Goal: Task Accomplishment & Management: Complete application form

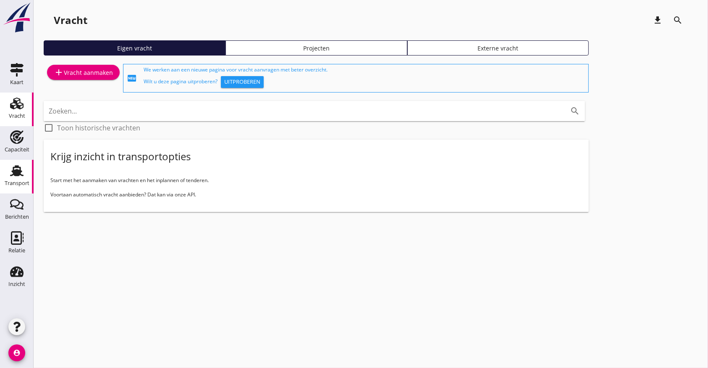
click at [19, 171] on use at bounding box center [16, 170] width 13 height 11
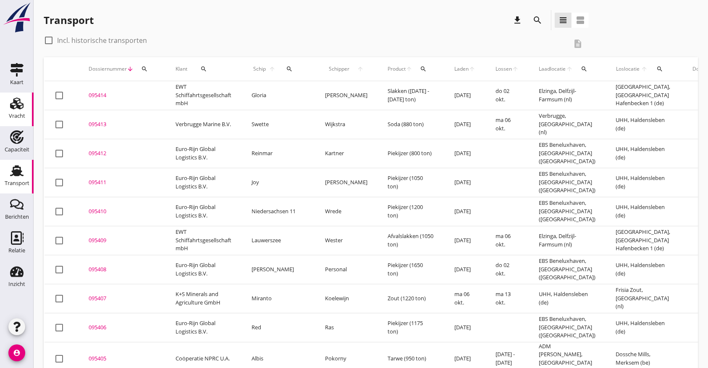
click at [7, 110] on div "Vracht" at bounding box center [17, 103] width 20 height 13
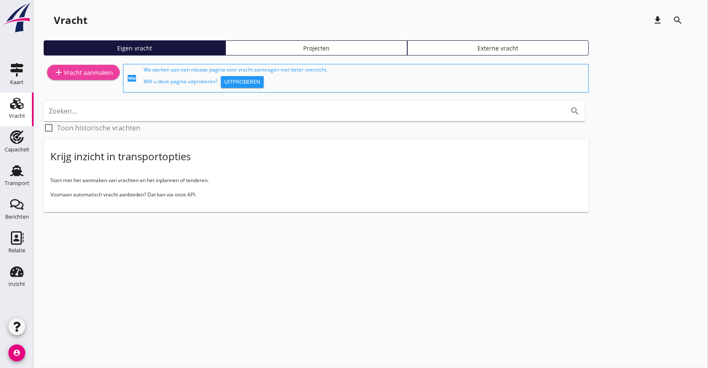
click at [64, 67] on div "add Vracht aanmaken" at bounding box center [83, 72] width 59 height 10
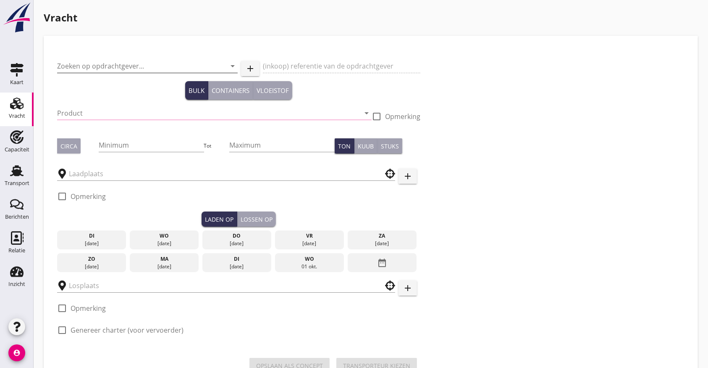
click at [91, 67] on input "Zoeken op opdrachtgever..." at bounding box center [135, 65] width 157 height 13
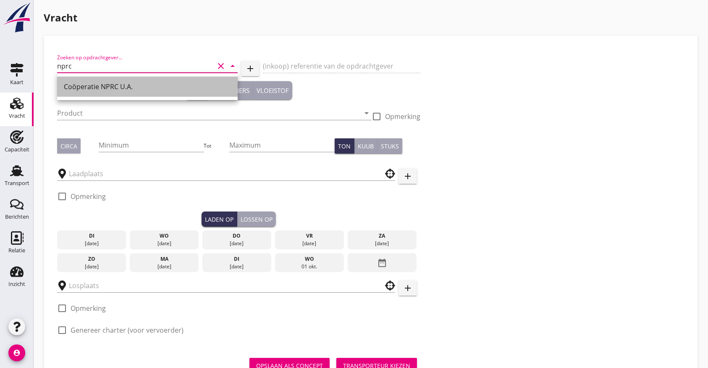
click at [87, 86] on div "Coöperatie NPRC U.A." at bounding box center [147, 87] width 167 height 10
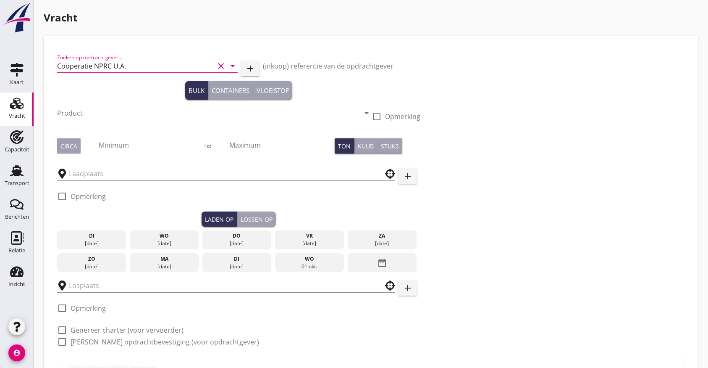
type input "Coöperatie NPRC U.A."
click at [83, 118] on input "Product" at bounding box center [208, 112] width 303 height 13
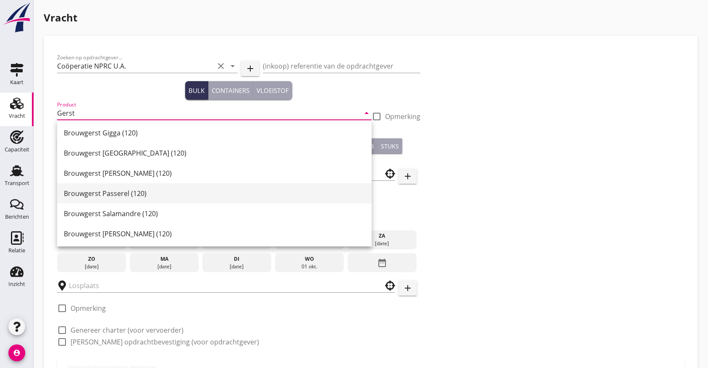
scroll to position [263, 0]
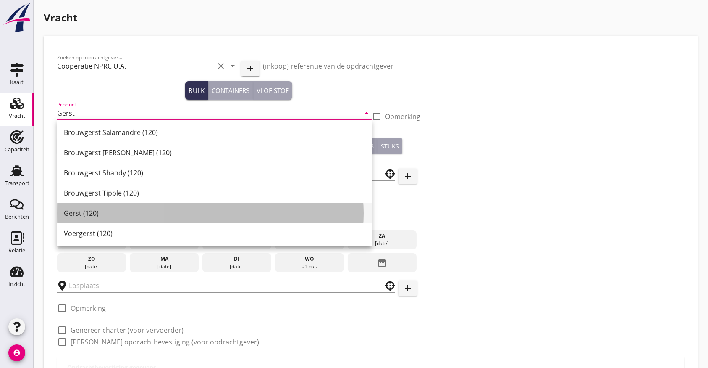
click at [98, 211] on div "Gerst (120)" at bounding box center [214, 213] width 301 height 10
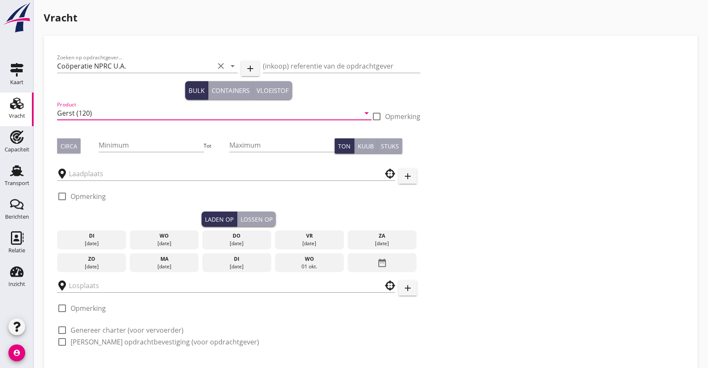
type input "Gerst (120)"
click at [67, 140] on button "Circa" at bounding box center [69, 145] width 24 height 15
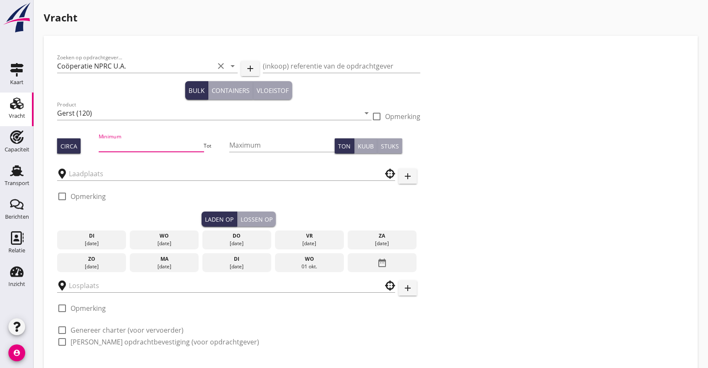
click at [131, 140] on input "Minimum" at bounding box center [151, 144] width 105 height 13
type input "1050"
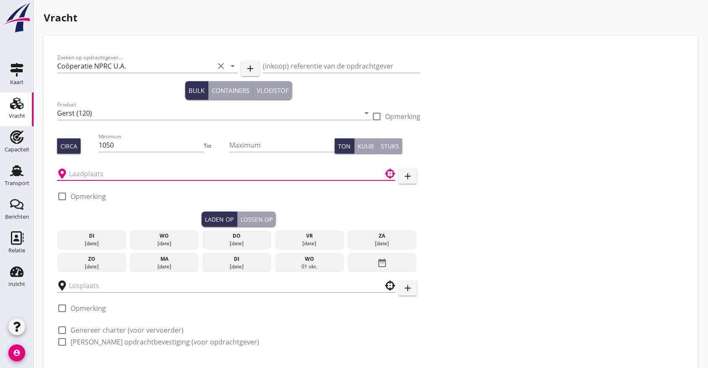
click at [128, 174] on input "text" at bounding box center [220, 173] width 303 height 13
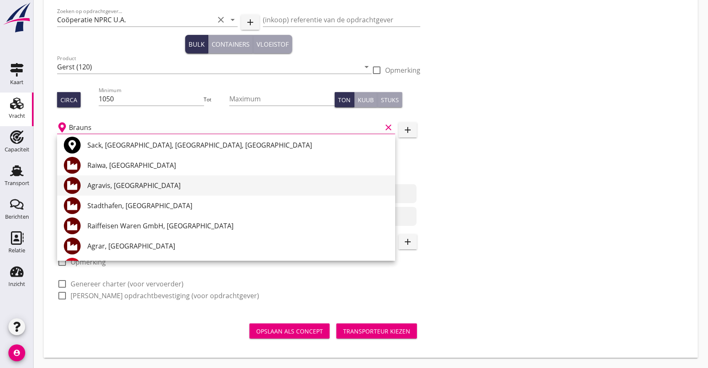
scroll to position [0, 0]
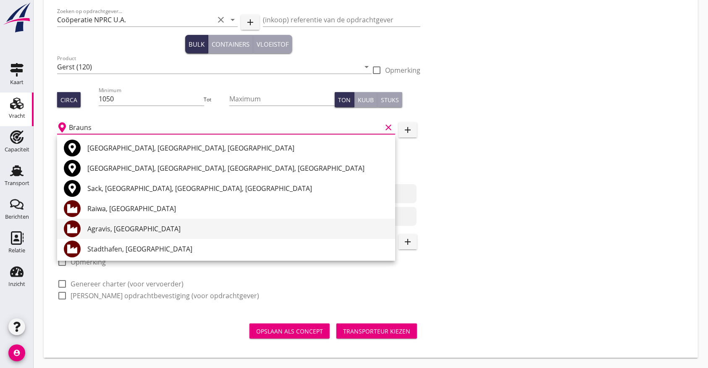
click at [124, 228] on div "Agravis, [GEOGRAPHIC_DATA]" at bounding box center [237, 229] width 301 height 10
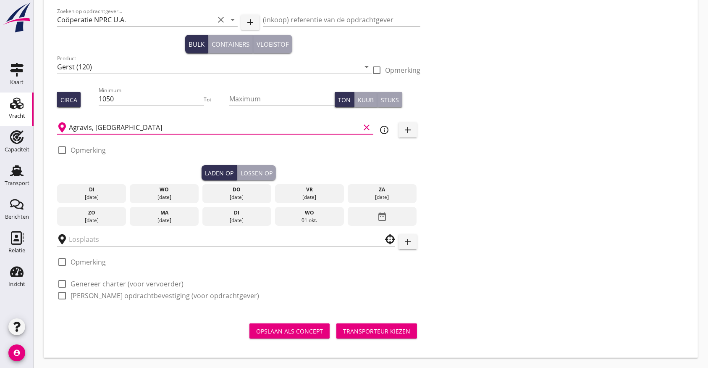
type input "Agravis, [GEOGRAPHIC_DATA]"
click at [249, 187] on div "do" at bounding box center [237, 190] width 65 height 8
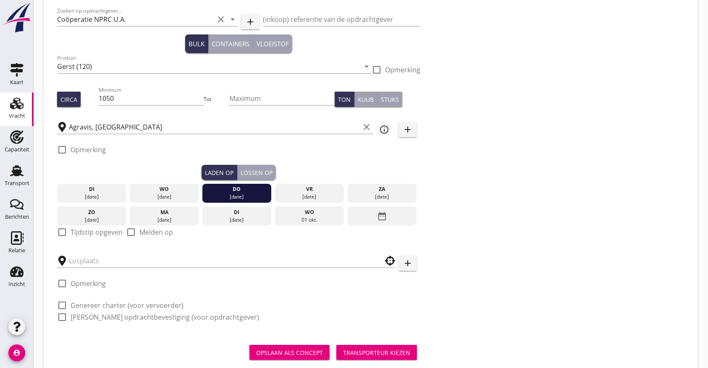
click at [66, 233] on div at bounding box center [62, 232] width 14 height 14
checkbox input "true"
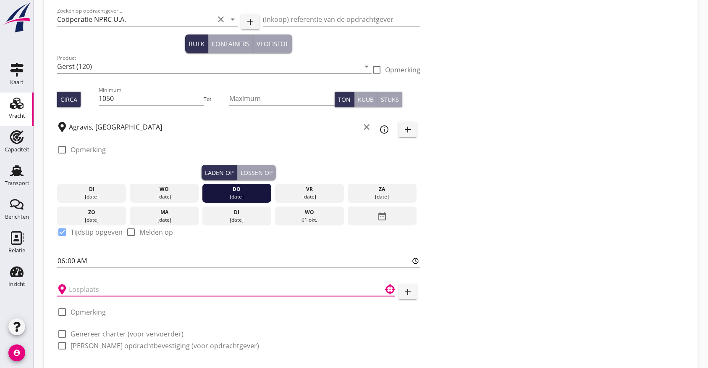
drag, startPoint x: 87, startPoint y: 294, endPoint x: 528, endPoint y: 283, distance: 441.3
click at [87, 293] on input "text" at bounding box center [220, 288] width 303 height 13
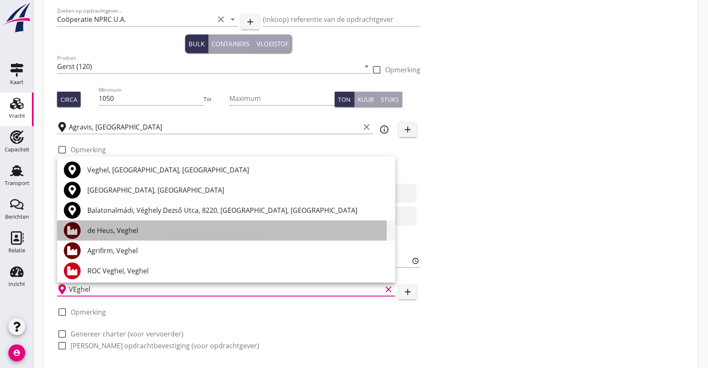
click at [102, 230] on div "de Heus, Veghel" at bounding box center [237, 230] width 301 height 10
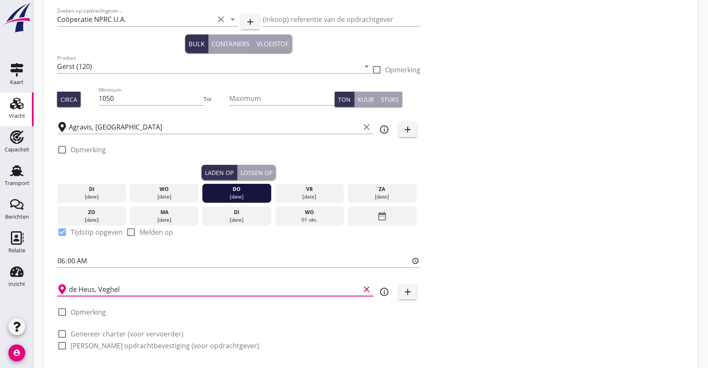
type input "de Heus, Veghel"
drag, startPoint x: 101, startPoint y: 333, endPoint x: 101, endPoint y: 339, distance: 5.9
click at [102, 332] on label "Genereer charter (voor vervoerder)" at bounding box center [127, 333] width 113 height 8
checkbox input "true"
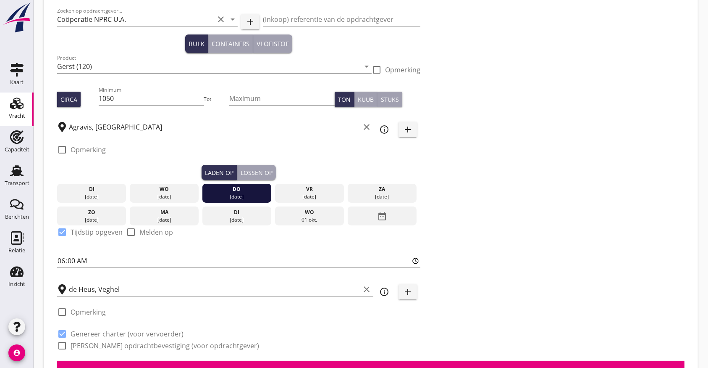
checkbox input "true"
click at [95, 346] on label "[PERSON_NAME] opdrachtbevestiging (voor opdrachtgever)" at bounding box center [165, 345] width 189 height 8
checkbox input "true"
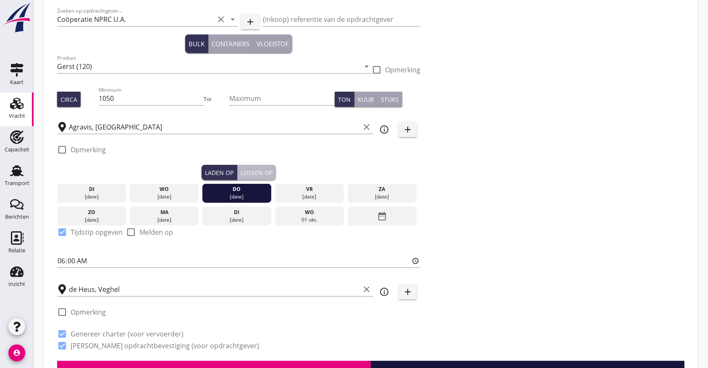
click at [266, 169] on div "Lossen op" at bounding box center [257, 172] width 32 height 9
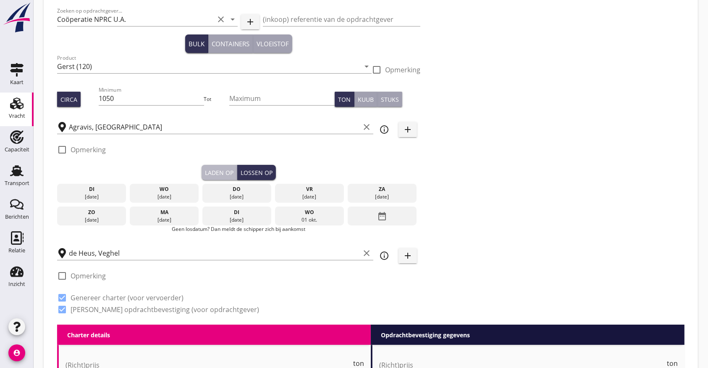
click at [221, 169] on div "Laden op" at bounding box center [219, 172] width 29 height 9
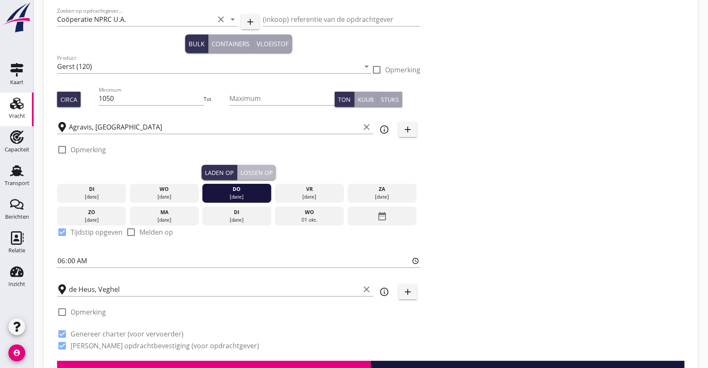
click at [258, 173] on div "Lossen op" at bounding box center [257, 172] width 32 height 9
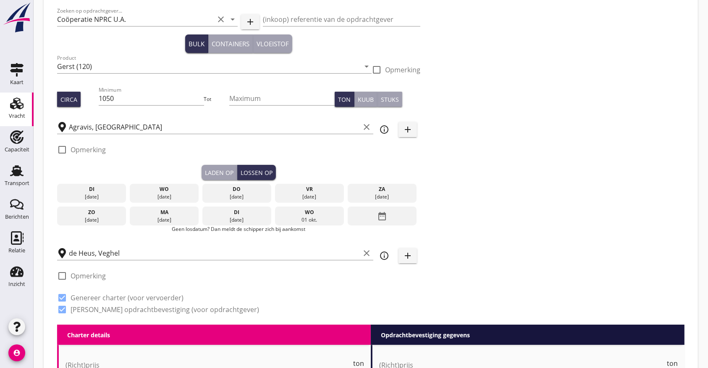
click at [167, 214] on div "ma" at bounding box center [164, 212] width 65 height 8
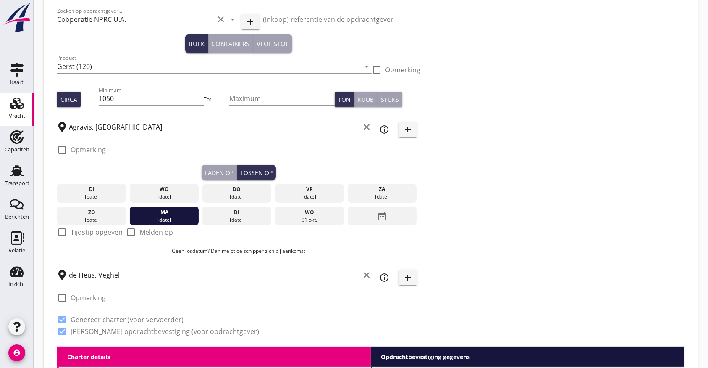
drag, startPoint x: 167, startPoint y: 214, endPoint x: 384, endPoint y: 212, distance: 216.8
click at [384, 212] on div "[DATE] [DATE] [DATE] [DATE] [DATE] [DATE] [DATE] [DATE] [DATE] date_range" at bounding box center [238, 202] width 363 height 45
click at [384, 212] on icon "date_range" at bounding box center [382, 215] width 10 height 15
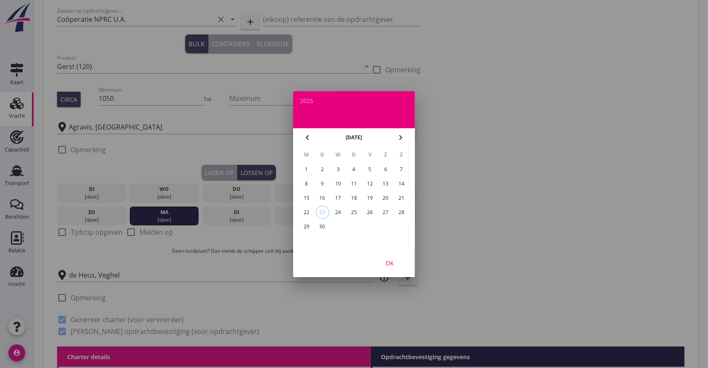
click at [387, 212] on div "27" at bounding box center [385, 211] width 13 height 13
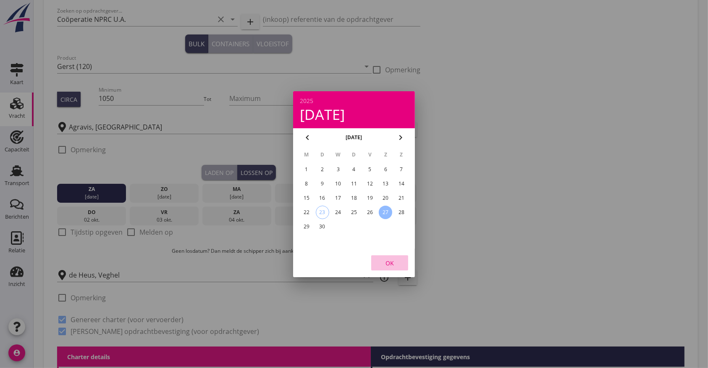
click at [390, 262] on div "OK" at bounding box center [390, 262] width 24 height 9
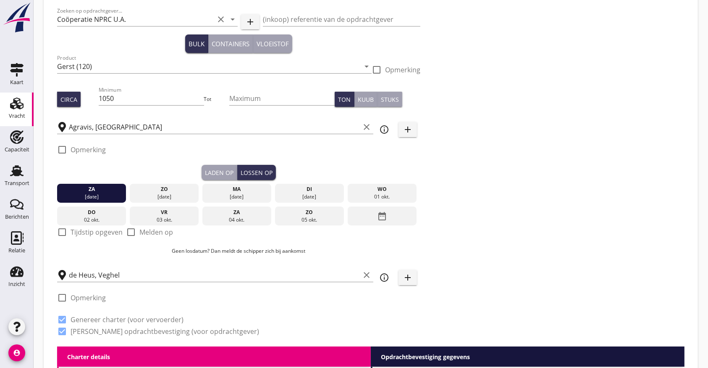
drag, startPoint x: 112, startPoint y: 194, endPoint x: 34, endPoint y: 193, distance: 77.7
click at [100, 187] on div "za" at bounding box center [91, 189] width 65 height 8
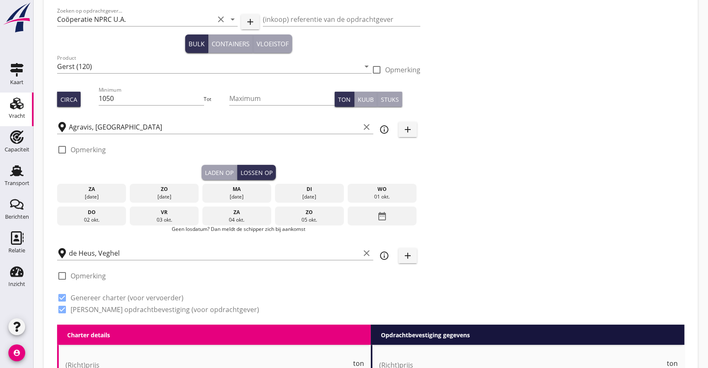
click at [100, 187] on div "za" at bounding box center [91, 189] width 65 height 8
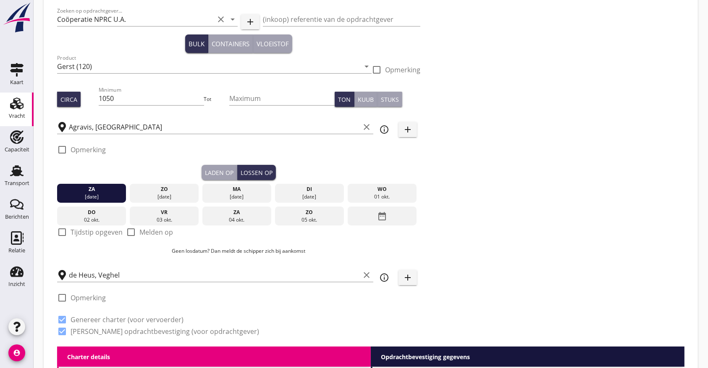
click at [142, 232] on label "Melden op" at bounding box center [157, 232] width 34 height 8
checkbox input "true"
click at [390, 216] on div "date_range" at bounding box center [382, 215] width 69 height 19
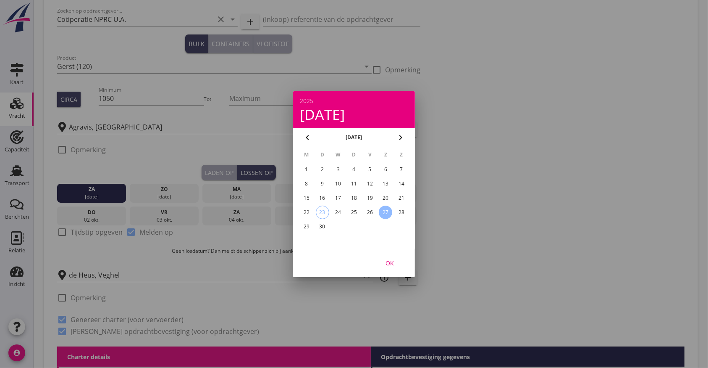
click at [312, 212] on div "22" at bounding box center [306, 211] width 13 height 13
click at [385, 259] on div "OK" at bounding box center [390, 262] width 24 height 9
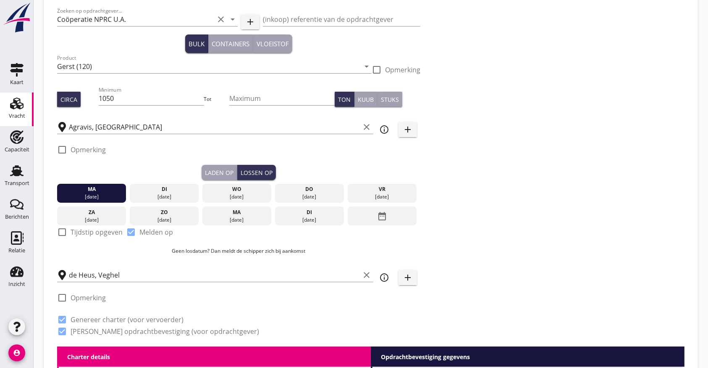
click at [381, 215] on icon "date_range" at bounding box center [382, 215] width 10 height 15
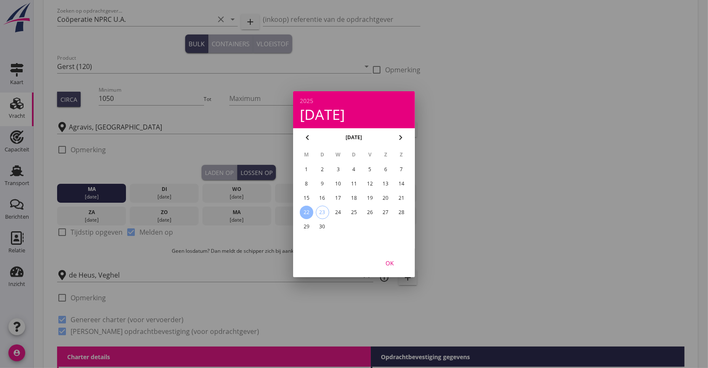
click at [307, 226] on div "29" at bounding box center [306, 226] width 13 height 13
click at [390, 261] on div "OK" at bounding box center [390, 262] width 24 height 9
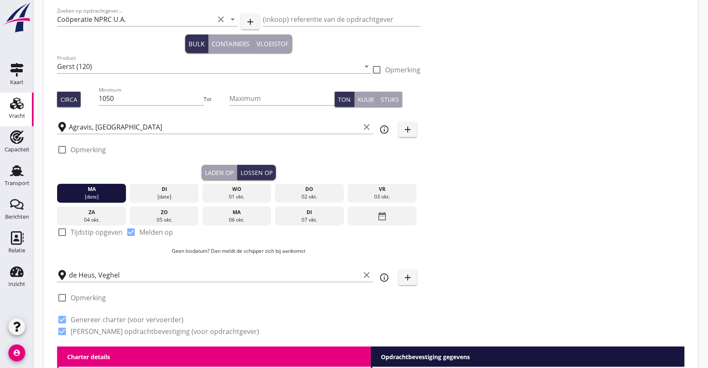
click at [91, 213] on div "za" at bounding box center [91, 212] width 65 height 8
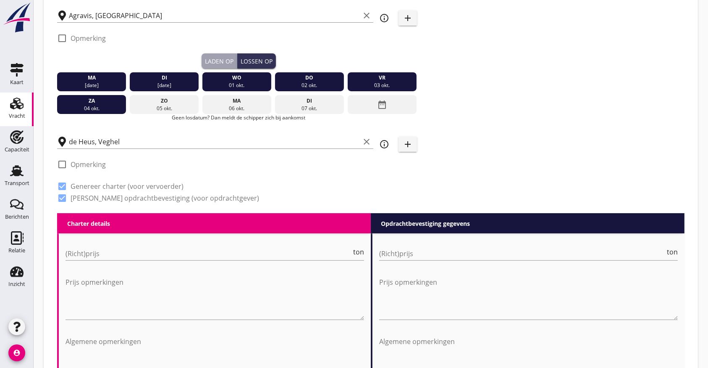
scroll to position [158, 0]
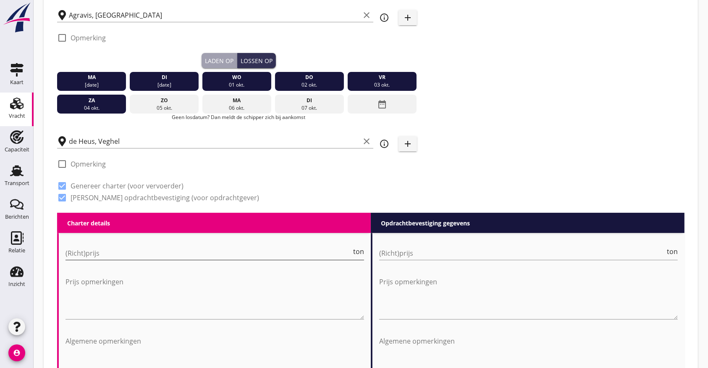
click at [263, 259] on div "(Richt)prijs ton" at bounding box center [215, 252] width 299 height 13
type input "16"
click at [404, 251] on input "(Richt)prijs" at bounding box center [522, 252] width 286 height 13
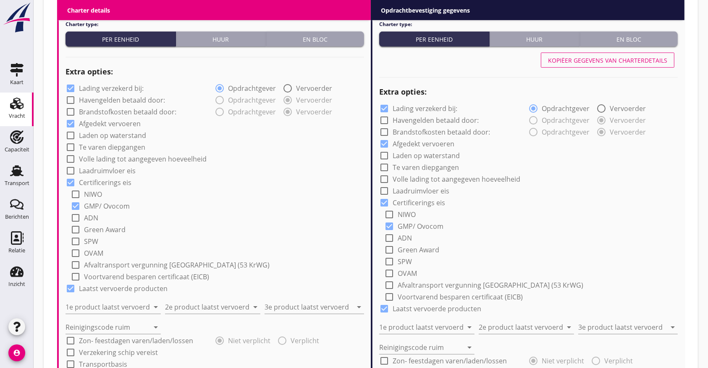
scroll to position [551, 0]
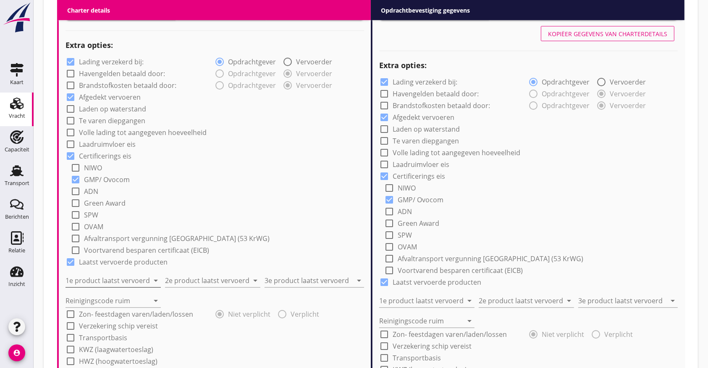
type input "17.50"
click at [103, 281] on input "1e product laatst vervoerd" at bounding box center [108, 280] width 84 height 13
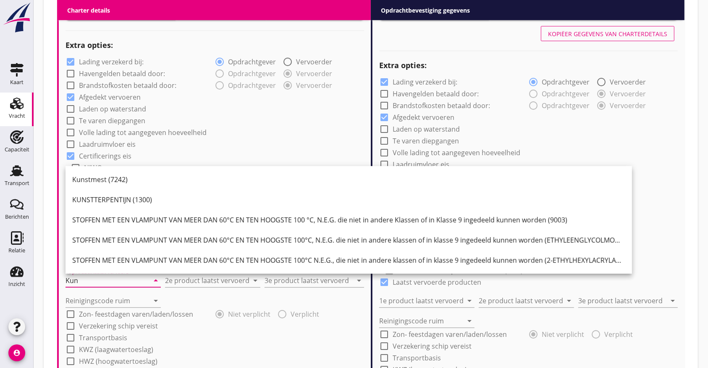
click at [137, 181] on div "Kunstmest (7242)" at bounding box center [348, 179] width 553 height 10
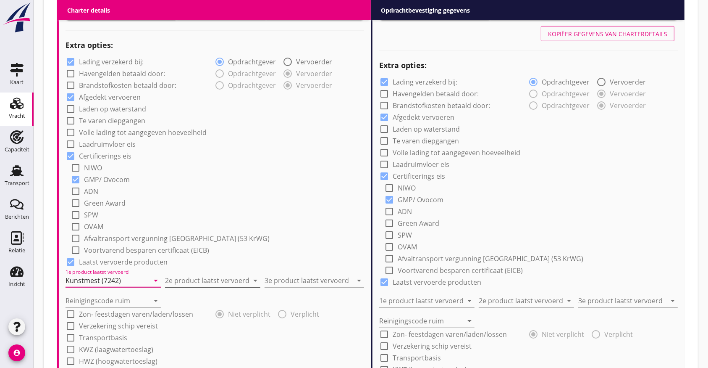
type input "Kunstmest (7242)"
click at [187, 282] on input "2e product laatst vervoerd" at bounding box center [207, 280] width 84 height 13
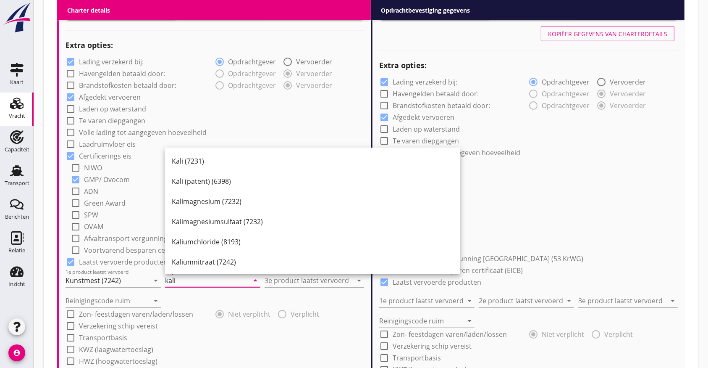
click at [189, 158] on div "Kali (7231)" at bounding box center [313, 161] width 282 height 10
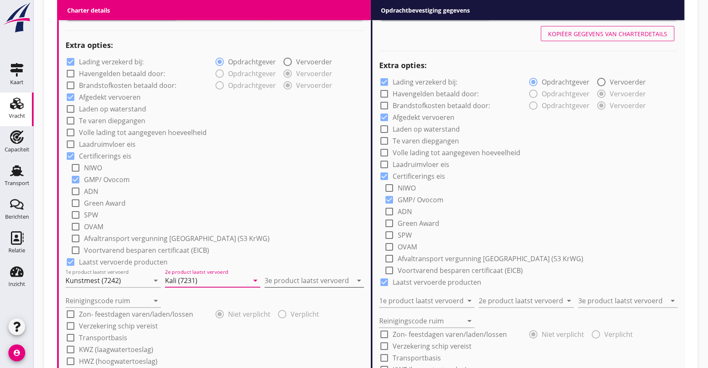
type input "Kali (7231)"
click at [290, 281] on input "3e product laatst vervoerd" at bounding box center [309, 280] width 88 height 13
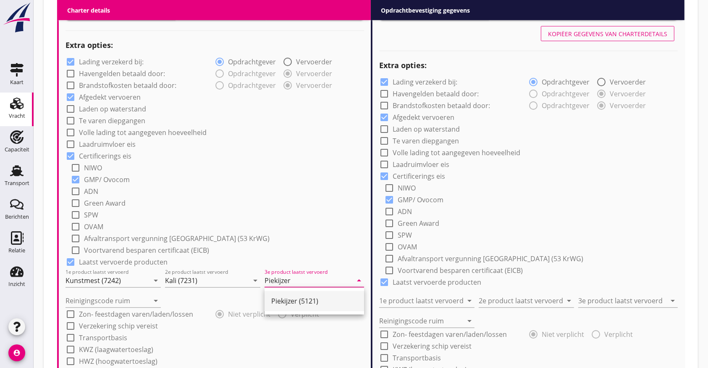
click at [299, 301] on div "Piekijzer (5121)" at bounding box center [314, 301] width 86 height 10
type input "Piekijzer (5121)"
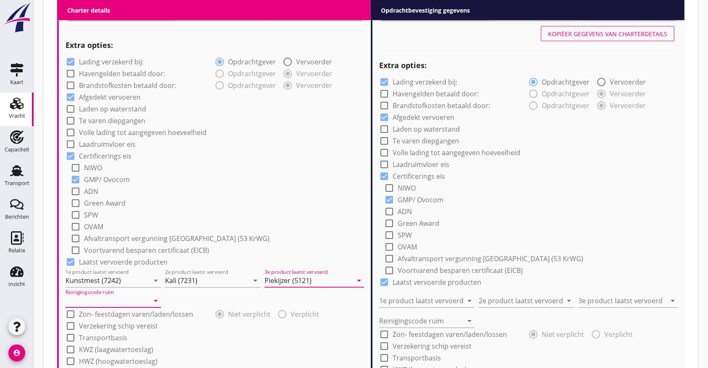
click at [112, 295] on input "Reinigingscode ruim" at bounding box center [108, 300] width 84 height 13
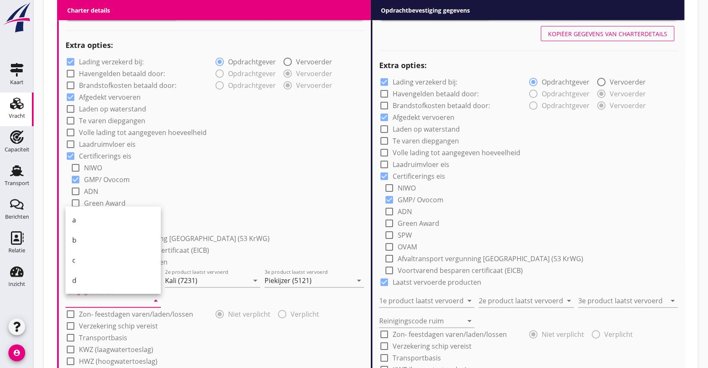
click at [80, 242] on div "b" at bounding box center [113, 240] width 82 height 10
type input "b"
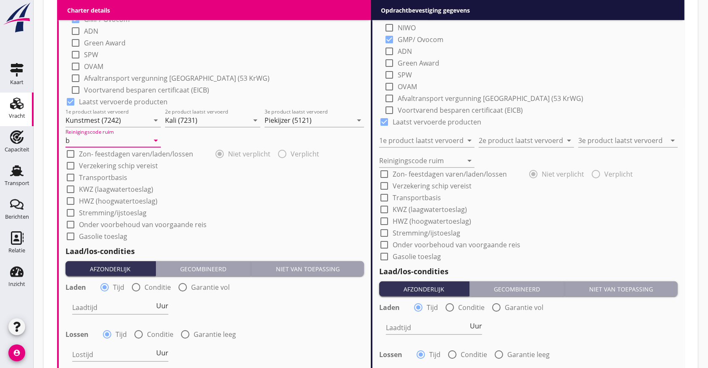
scroll to position [719, 0]
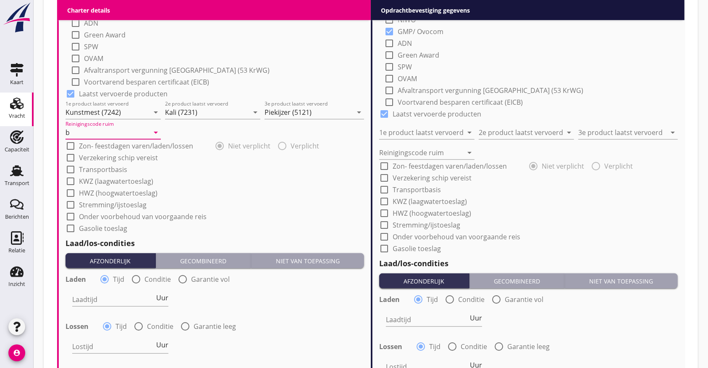
click at [89, 166] on label "Transportbasis" at bounding box center [103, 169] width 48 height 8
checkbox input "true"
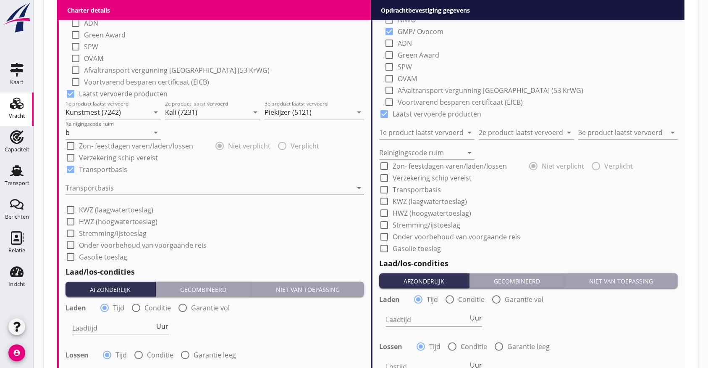
click at [96, 186] on div at bounding box center [209, 187] width 287 height 13
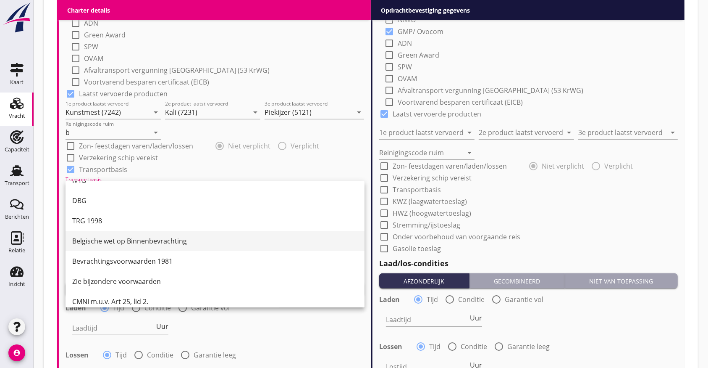
scroll to position [21, 0]
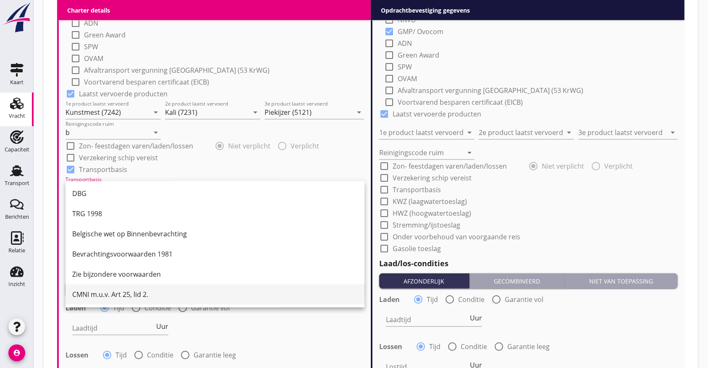
click at [113, 290] on div "CMNI m.u.v. Art 25, lid 2." at bounding box center [215, 294] width 286 height 10
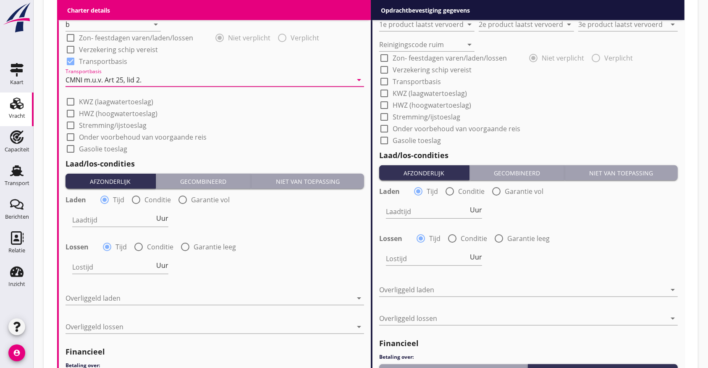
scroll to position [831, 0]
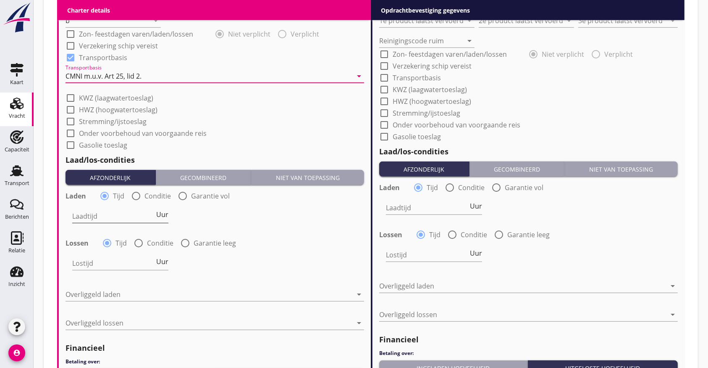
click at [112, 216] on input "Laadtijd" at bounding box center [113, 215] width 82 height 13
click at [161, 215] on span "Uur" at bounding box center [162, 214] width 12 height 7
drag, startPoint x: 126, startPoint y: 216, endPoint x: -44, endPoint y: 200, distance: 171.0
click at [166, 215] on span "Dag" at bounding box center [162, 214] width 13 height 7
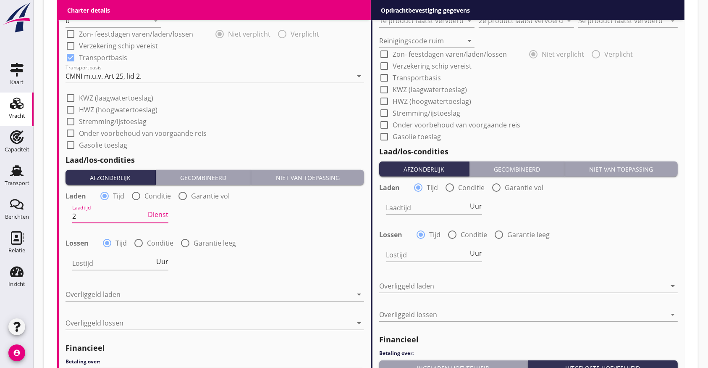
click at [166, 215] on span "Dienst" at bounding box center [158, 214] width 21 height 7
type input "48"
click at [95, 263] on input "Lostijd" at bounding box center [113, 262] width 82 height 13
click at [144, 240] on div at bounding box center [139, 243] width 14 height 14
radio input "false"
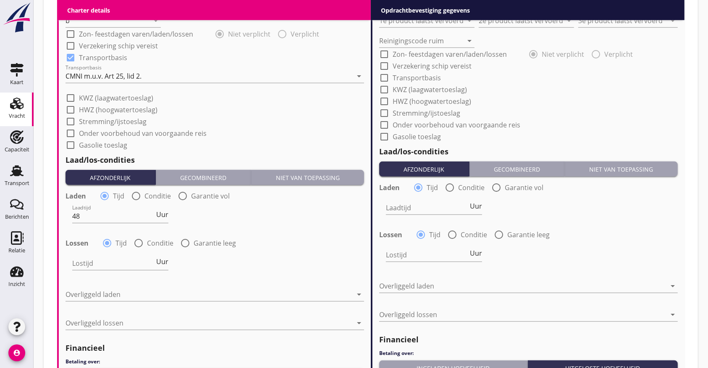
radio input "true"
click at [104, 265] on div at bounding box center [139, 262] width 134 height 13
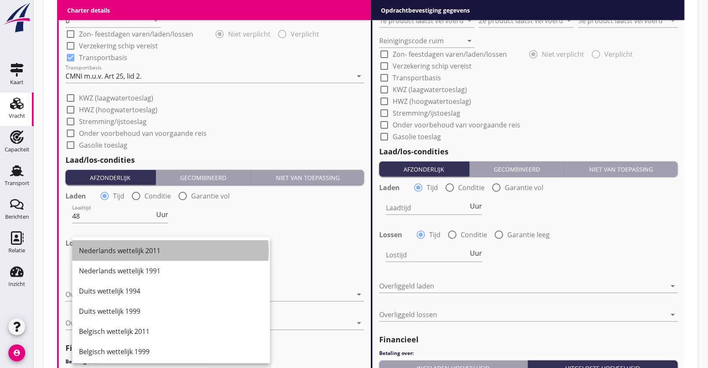
click at [108, 243] on div "Nederlands wettelijk 2011" at bounding box center [171, 250] width 184 height 20
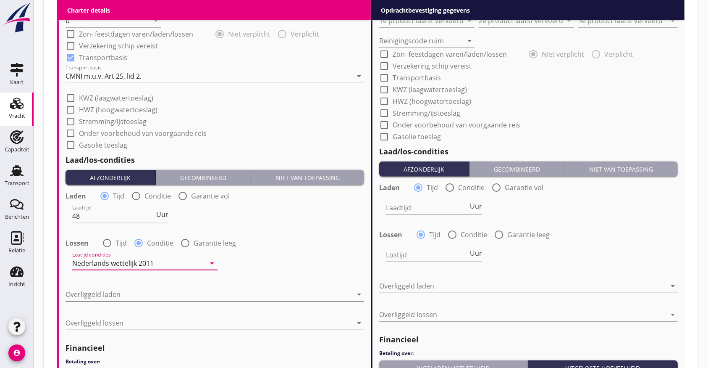
click at [95, 291] on div at bounding box center [209, 293] width 287 height 13
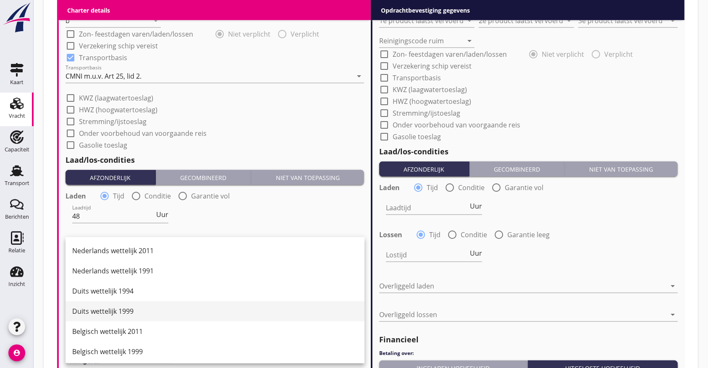
click at [100, 311] on div "Duits wettelijk 1999" at bounding box center [215, 311] width 286 height 10
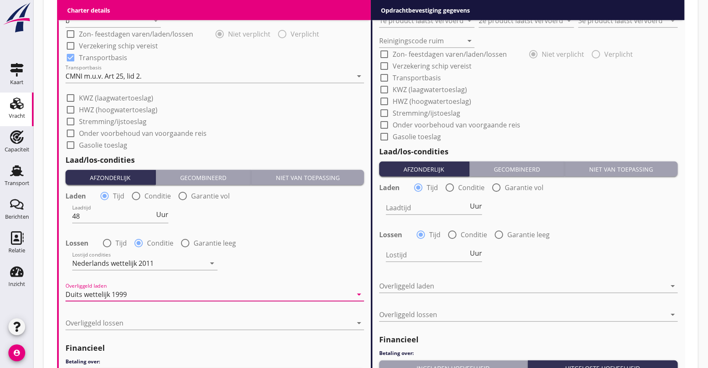
click at [99, 309] on div at bounding box center [215, 306] width 299 height 5
drag, startPoint x: 100, startPoint y: 313, endPoint x: 99, endPoint y: 325, distance: 11.4
click at [100, 316] on div "Overliggeld lossen arrow_drop_down" at bounding box center [215, 324] width 299 height 27
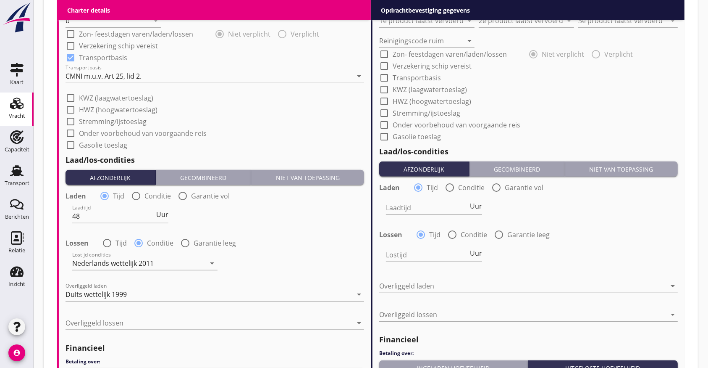
click at [99, 326] on div at bounding box center [209, 322] width 287 height 13
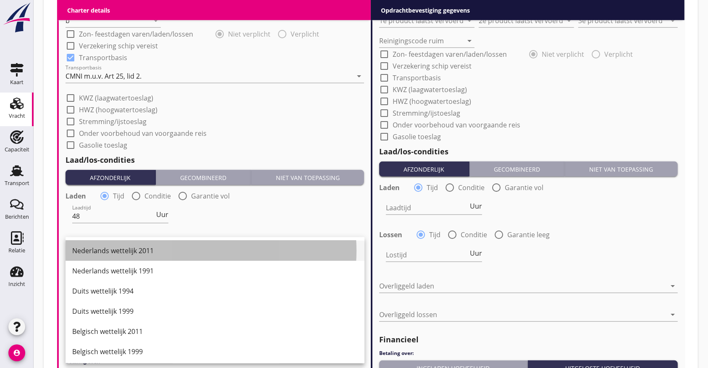
click at [116, 247] on div "Nederlands wettelijk 2011" at bounding box center [215, 250] width 286 height 10
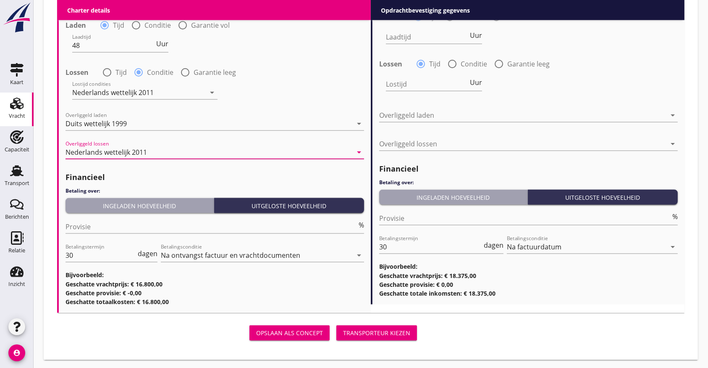
scroll to position [1003, 0]
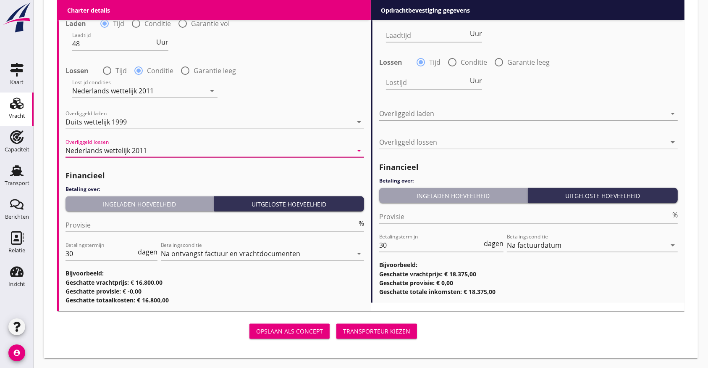
click at [109, 202] on div "Ingeladen hoeveelheid" at bounding box center [140, 204] width 142 height 9
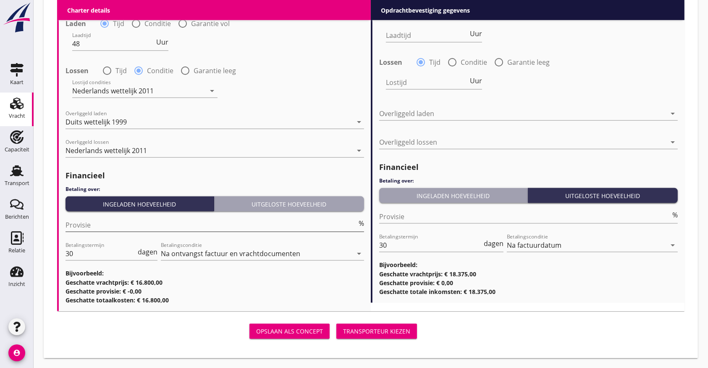
click at [110, 224] on input "Provisie" at bounding box center [212, 224] width 292 height 13
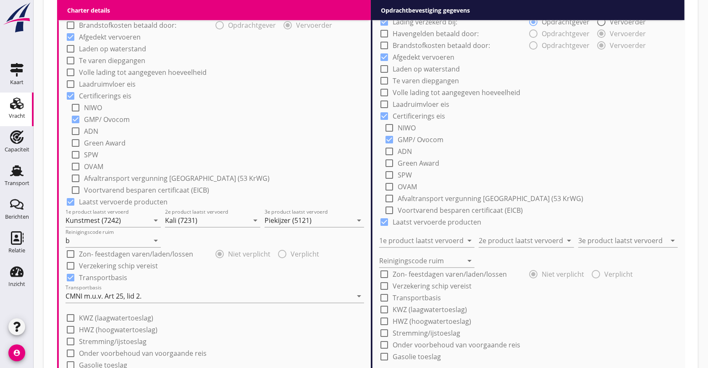
scroll to position [555, 0]
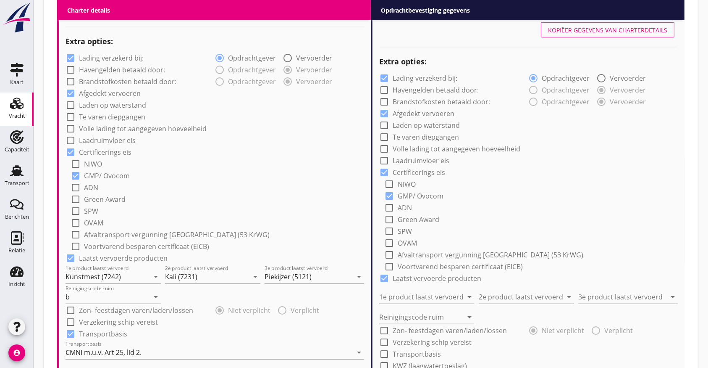
type input "5"
click at [627, 34] on button "Kopiëer gegevens van charterdetails" at bounding box center [608, 29] width 134 height 15
type input "Kunstmest (7242)"
type input "Kali (7231)"
type input "Piekijzer (5121)"
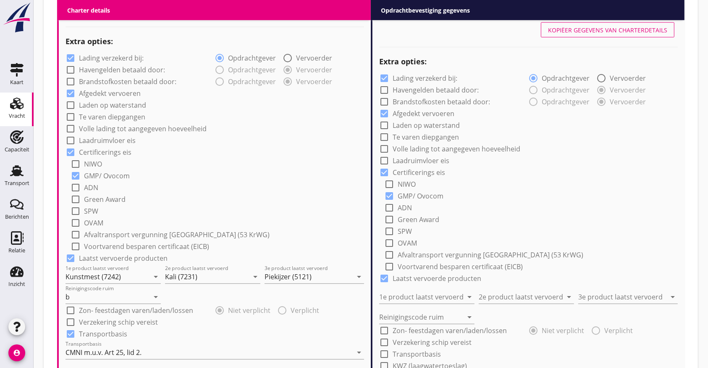
type input "b"
checkbox input "true"
type input "48"
radio input "false"
radio input "true"
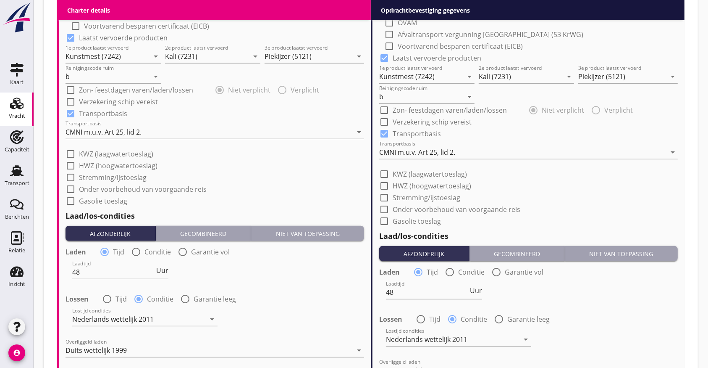
scroll to position [779, 0]
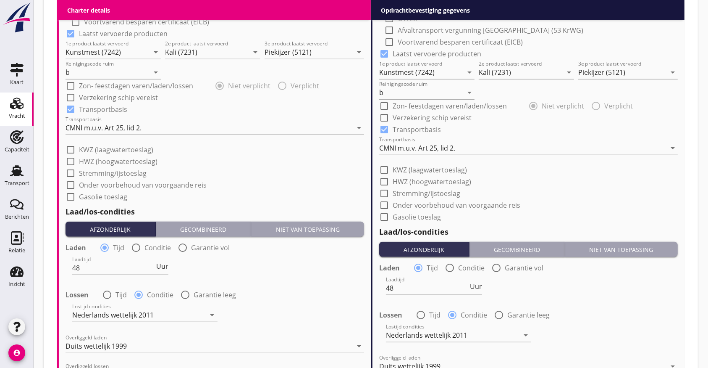
click at [472, 283] on span "Uur" at bounding box center [476, 286] width 12 height 7
drag, startPoint x: 420, startPoint y: 286, endPoint x: 213, endPoint y: 268, distance: 208.0
click at [210, 269] on div "Charter details keyboard_arrow_down (Richt)prijs 16 ton Prijs opmerkingen Algem…" at bounding box center [371, 73] width 628 height 963
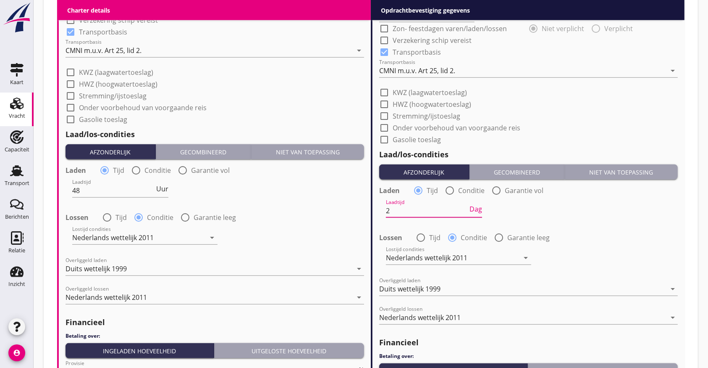
scroll to position [947, 0]
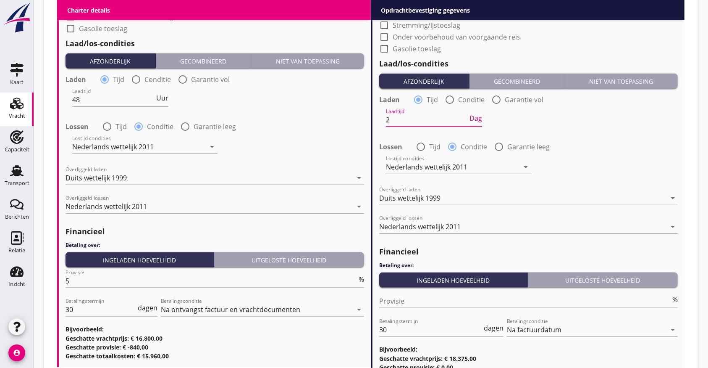
type input "2"
click at [641, 155] on div "Lostijd condities Nederlands wettelijk 2011 arrow_drop_down" at bounding box center [529, 168] width 300 height 30
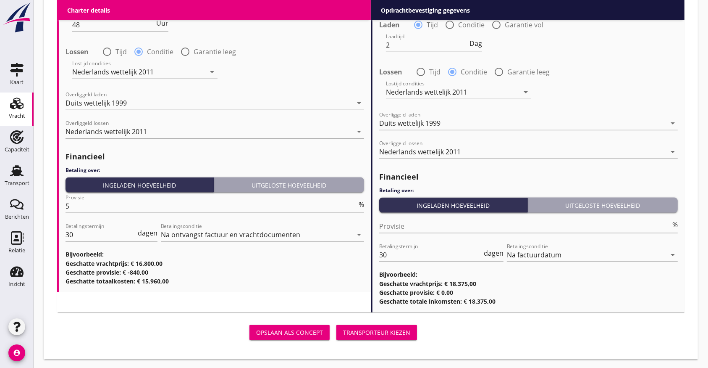
scroll to position [1023, 0]
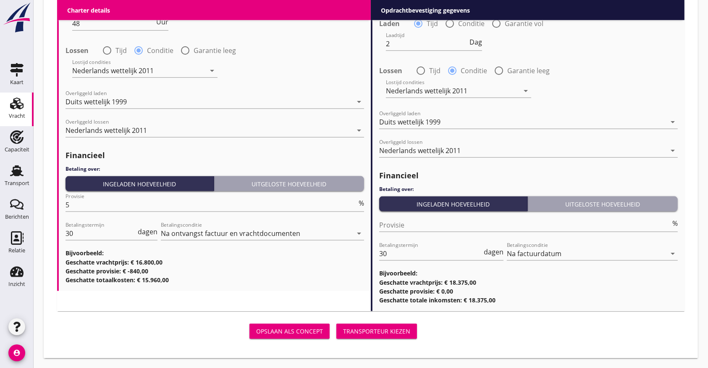
click at [373, 333] on div "Transporteur kiezen" at bounding box center [376, 330] width 67 height 9
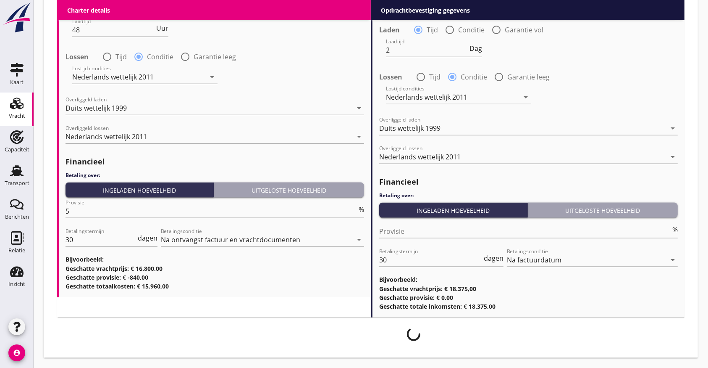
scroll to position [1016, 0]
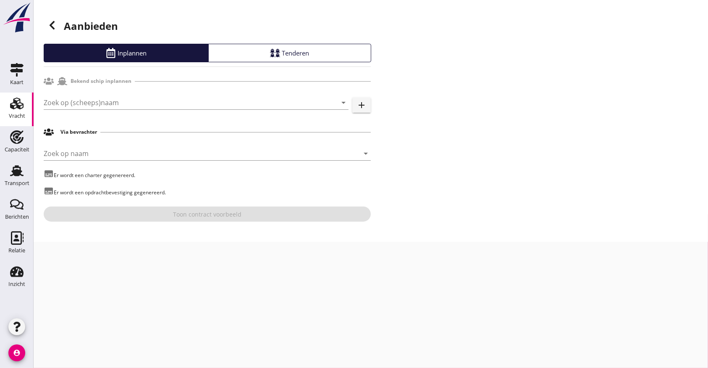
click at [50, 24] on use at bounding box center [52, 25] width 5 height 8
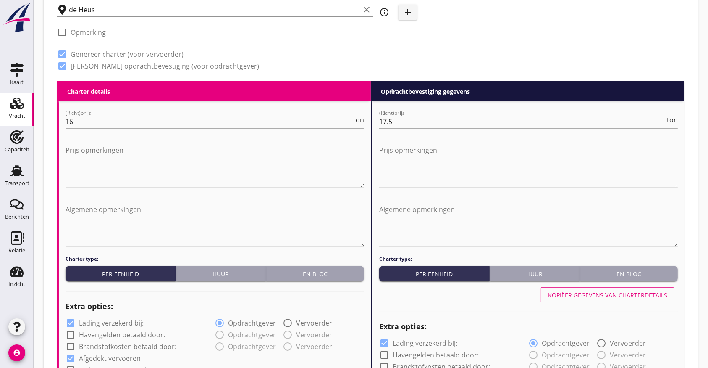
scroll to position [280, 0]
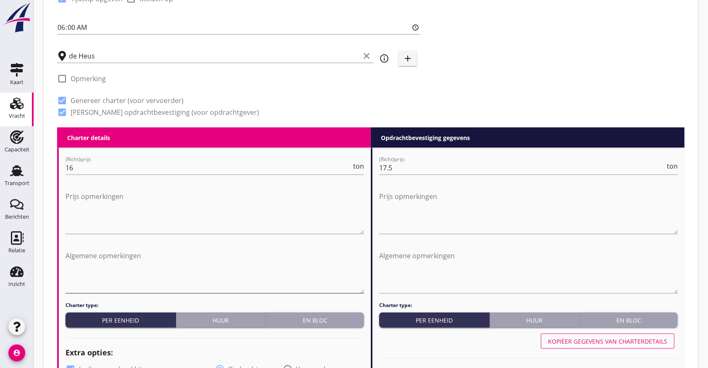
drag, startPoint x: 93, startPoint y: 281, endPoint x: 108, endPoint y: 270, distance: 19.0
click at [97, 277] on textarea "Algemene opmerkingen" at bounding box center [215, 271] width 299 height 44
drag, startPoint x: 91, startPoint y: 273, endPoint x: 98, endPoint y: 274, distance: 7.7
click at [91, 273] on textarea "Melden in week 40 volgens NW," at bounding box center [215, 271] width 299 height 44
paste textarea "Veghel ([PERSON_NAME] + 31886370350 [EMAIL_ADDRESS][DOMAIN_NAME] m; [EMAIL_ADDR…"
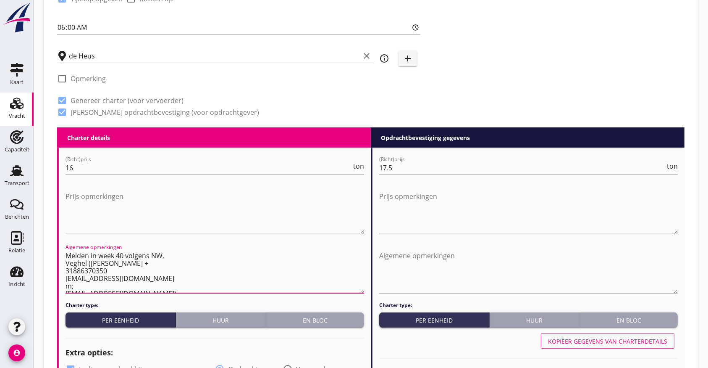
click at [148, 262] on textarea "Melden in week 40 volgens NW, Veghel ([PERSON_NAME] + 31886370350 [EMAIL_ADDRES…" at bounding box center [215, 271] width 299 height 44
click at [168, 271] on textarea "Melden in week 40 volgens NW, Veghel ([PERSON_NAME] [PHONE_NUMBER] [EMAIL_ADDRE…" at bounding box center [215, 271] width 299 height 44
click at [186, 272] on textarea "Melden in week 40 volgens NW, Veghel ([PERSON_NAME] [PHONE_NUMBER] [EMAIL_ADDRE…" at bounding box center [215, 271] width 299 height 44
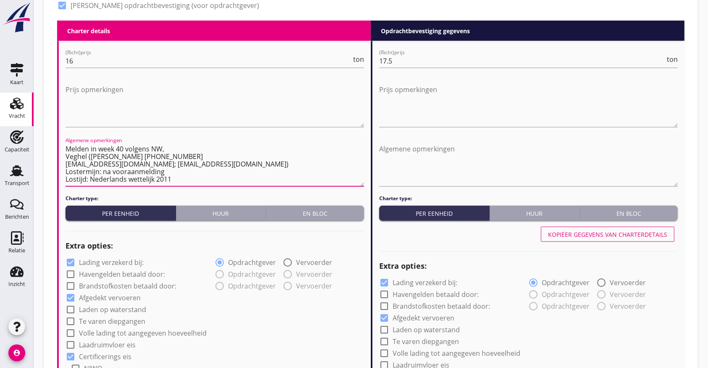
scroll to position [392, 0]
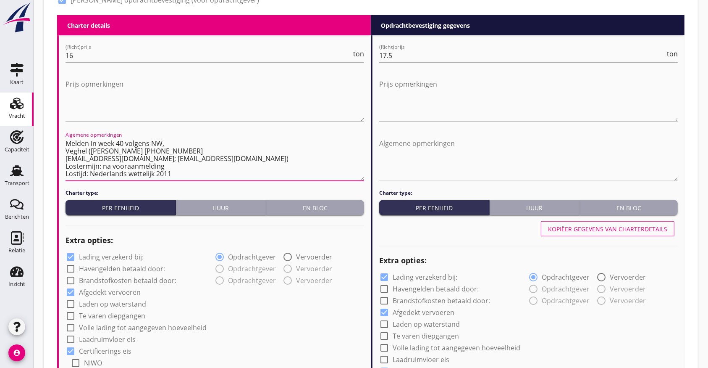
click at [195, 175] on textarea "Melden in week 40 volgens NW, Veghel ([PERSON_NAME] [PHONE_NUMBER] [EMAIL_ADDRE…" at bounding box center [215, 159] width 299 height 44
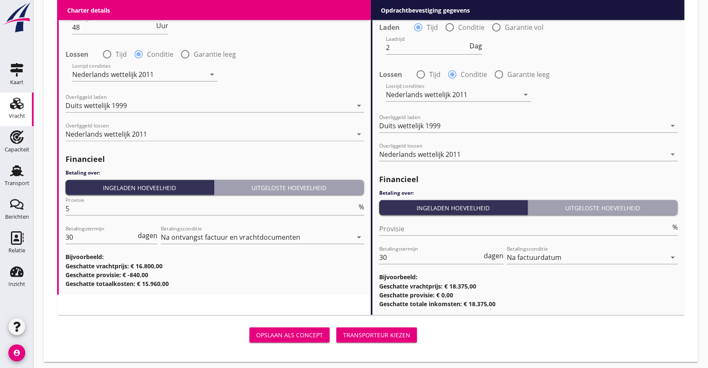
scroll to position [1059, 0]
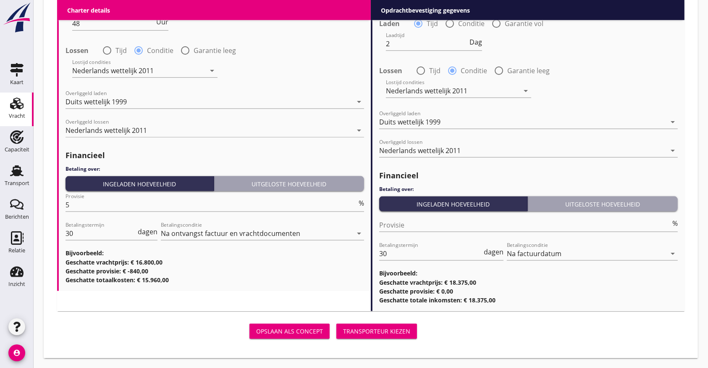
type textarea "Melden in week 40 volgens NW, Veghel ([PERSON_NAME] [PHONE_NUMBER] [EMAIL_ADDRE…"
click at [373, 329] on div "Transporteur kiezen" at bounding box center [376, 330] width 67 height 9
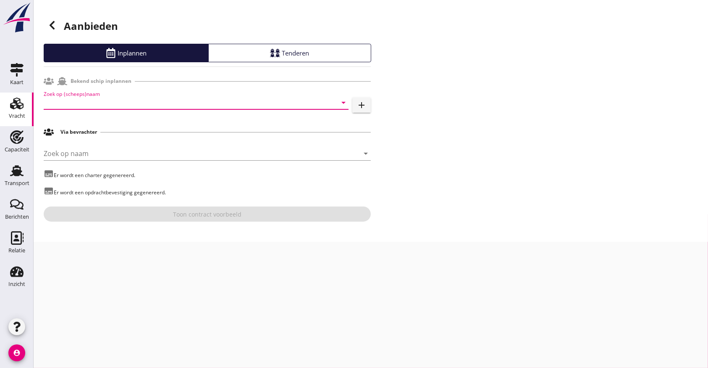
click at [87, 103] on input "Zoek op (scheeps)naam" at bounding box center [185, 102] width 282 height 13
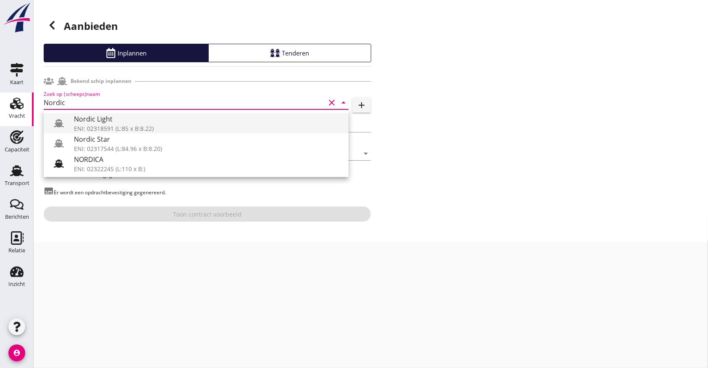
click at [125, 119] on div "Nordic Light" at bounding box center [208, 119] width 268 height 10
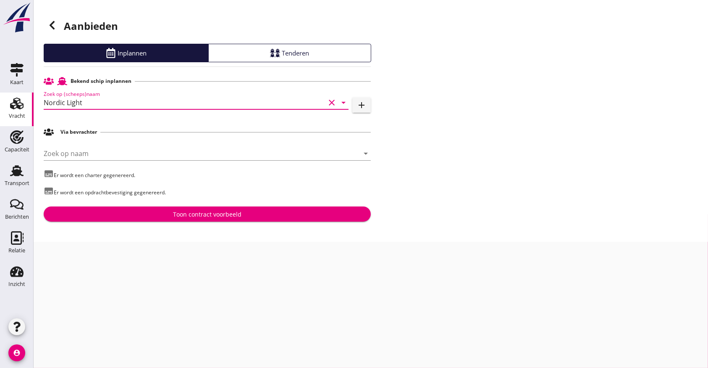
type input "Nordic Light"
click at [137, 212] on div "Toon contract voorbeeld" at bounding box center [207, 214] width 314 height 9
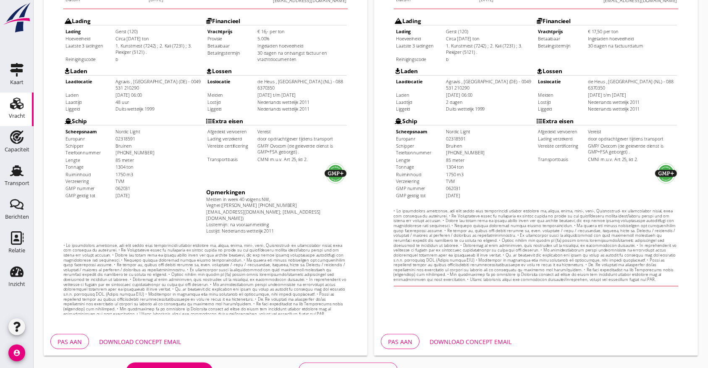
scroll to position [224, 0]
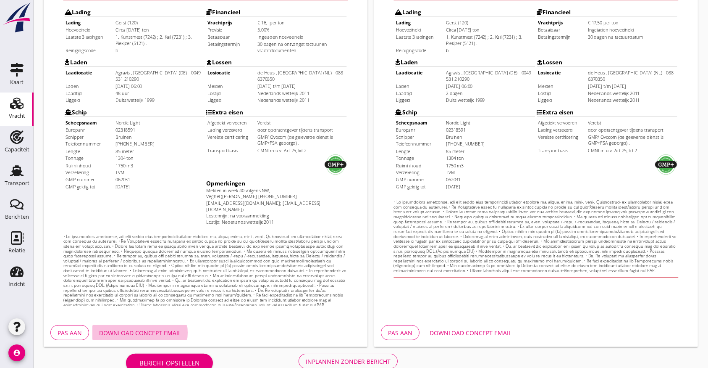
click at [156, 330] on div "Download concept email" at bounding box center [140, 332] width 82 height 9
click at [344, 358] on div "Inplannen zonder bericht" at bounding box center [348, 361] width 85 height 9
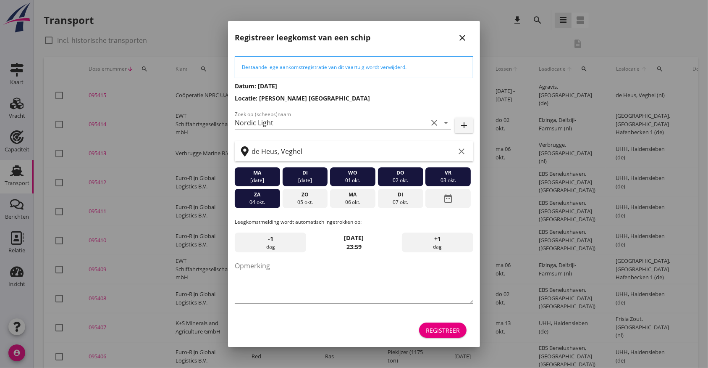
click at [439, 333] on div "Registreer" at bounding box center [443, 330] width 34 height 9
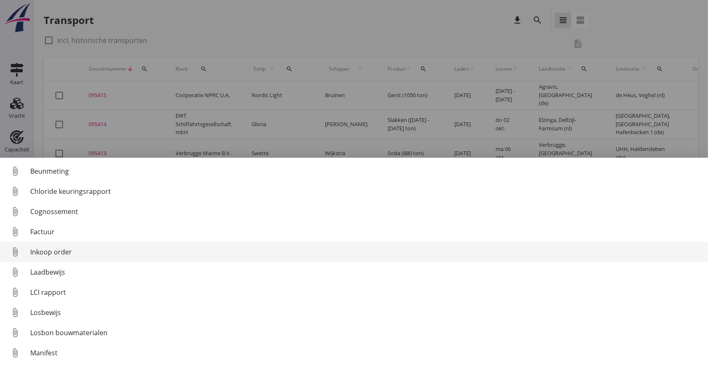
click at [72, 253] on div "Inkoop order" at bounding box center [365, 252] width 671 height 10
